Goal: Use online tool/utility: Utilize a website feature to perform a specific function

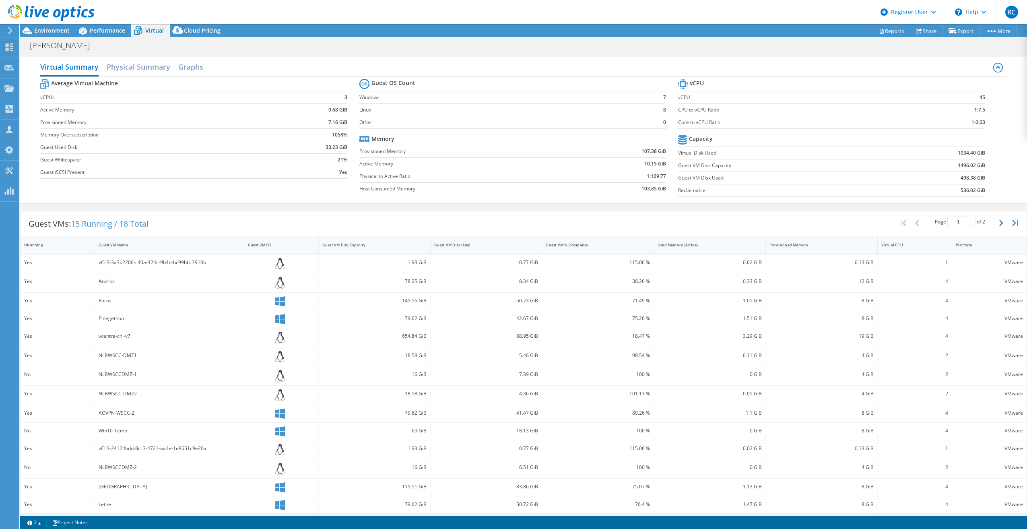
select select "USD"
drag, startPoint x: 48, startPoint y: 34, endPoint x: 53, endPoint y: 33, distance: 4.8
click at [48, 33] on span "Environment" at bounding box center [51, 31] width 35 height 8
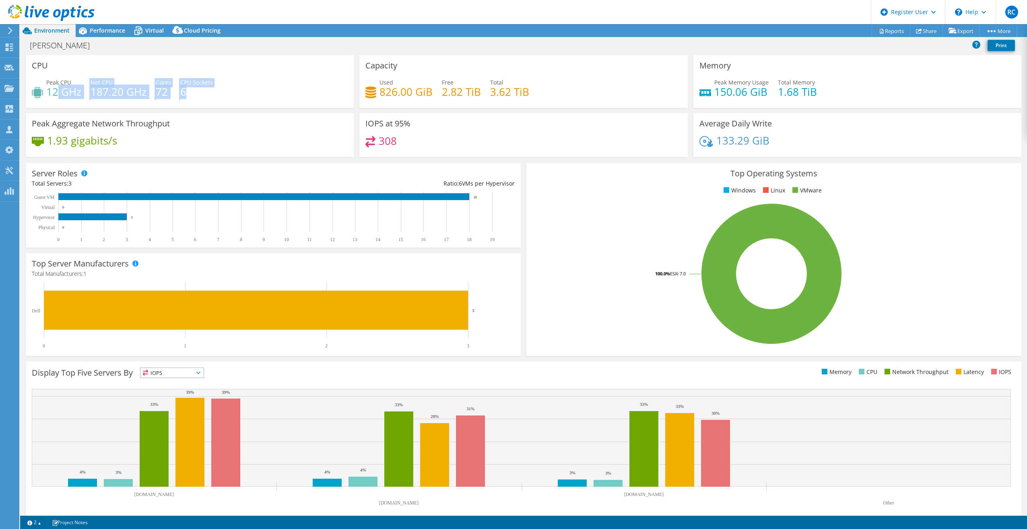
drag, startPoint x: 217, startPoint y: 99, endPoint x: 56, endPoint y: 93, distance: 161.4
click at [56, 93] on div "Peak CPU 12 GHz Net CPU 187.20 GHz Cores 72 CPU Sockets 6" at bounding box center [190, 91] width 316 height 26
drag, startPoint x: 588, startPoint y: 90, endPoint x: 395, endPoint y: 94, distance: 192.4
click at [395, 94] on div "Used 826.00 GiB Free 2.82 TiB Total 3.62 TiB" at bounding box center [523, 91] width 316 height 26
drag, startPoint x: 395, startPoint y: 94, endPoint x: 427, endPoint y: 136, distance: 52.6
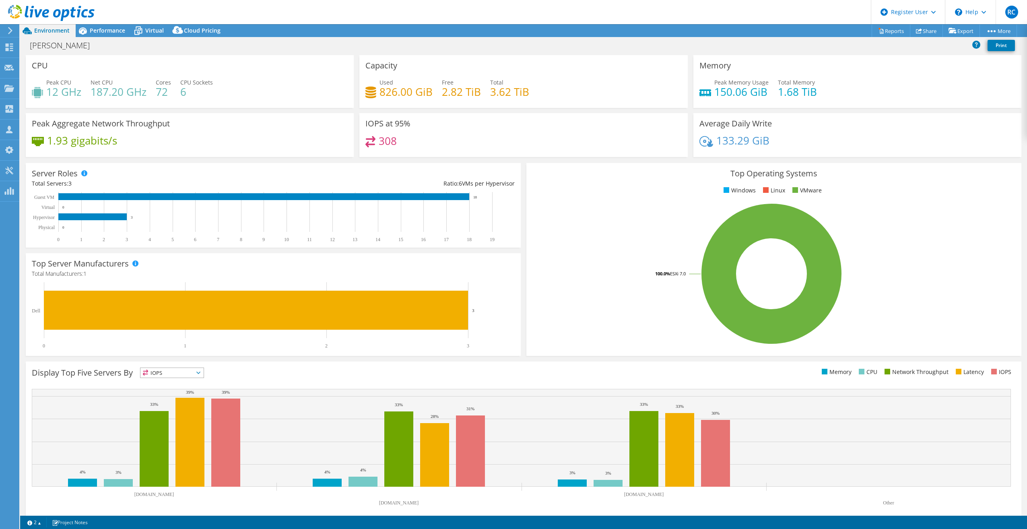
click at [414, 139] on div "308" at bounding box center [523, 144] width 316 height 17
click at [107, 31] on span "Performance" at bounding box center [107, 31] width 35 height 8
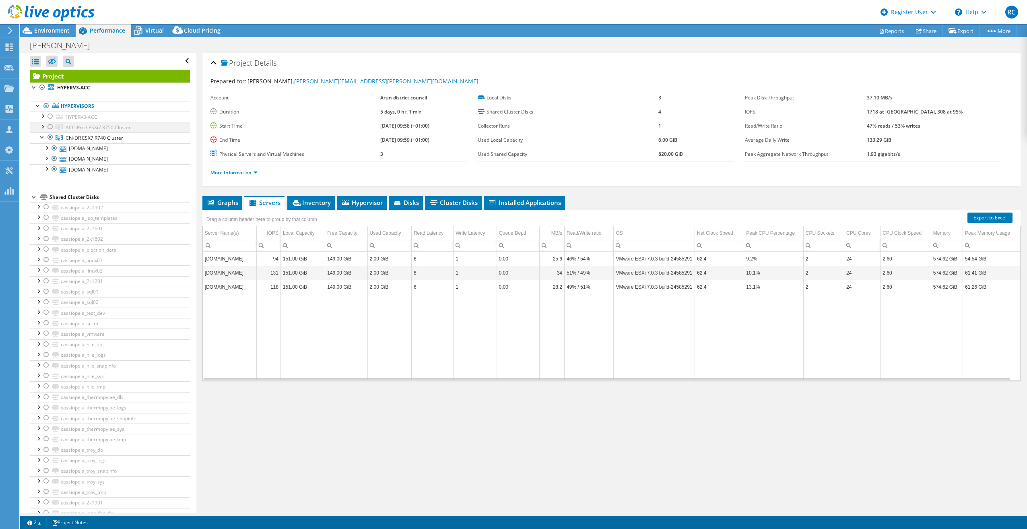
click at [49, 127] on div at bounding box center [50, 127] width 8 height 10
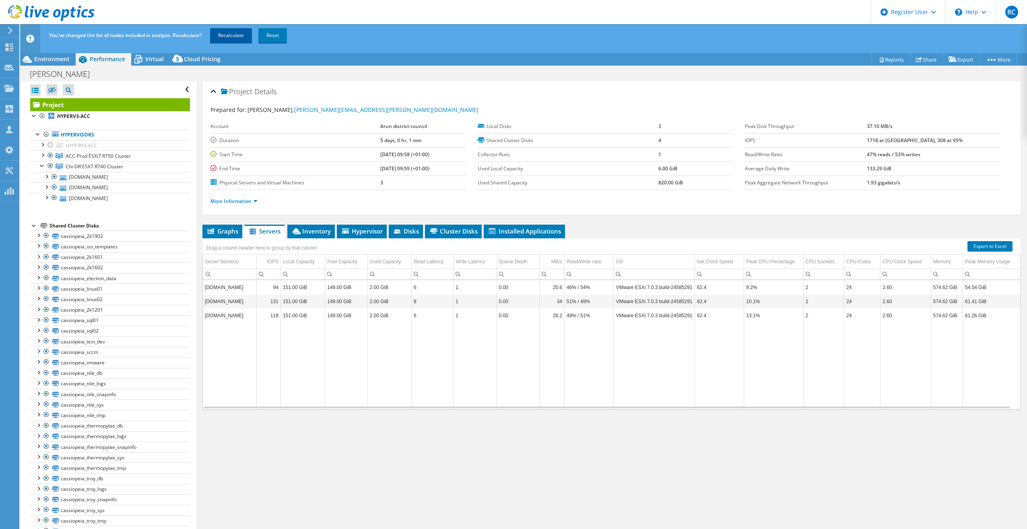
drag, startPoint x: 228, startPoint y: 31, endPoint x: 239, endPoint y: 53, distance: 24.6
click at [228, 31] on link "Recalculate" at bounding box center [231, 35] width 42 height 14
click at [226, 225] on li "Graphs" at bounding box center [222, 231] width 40 height 14
